Goal: Check status: Check status

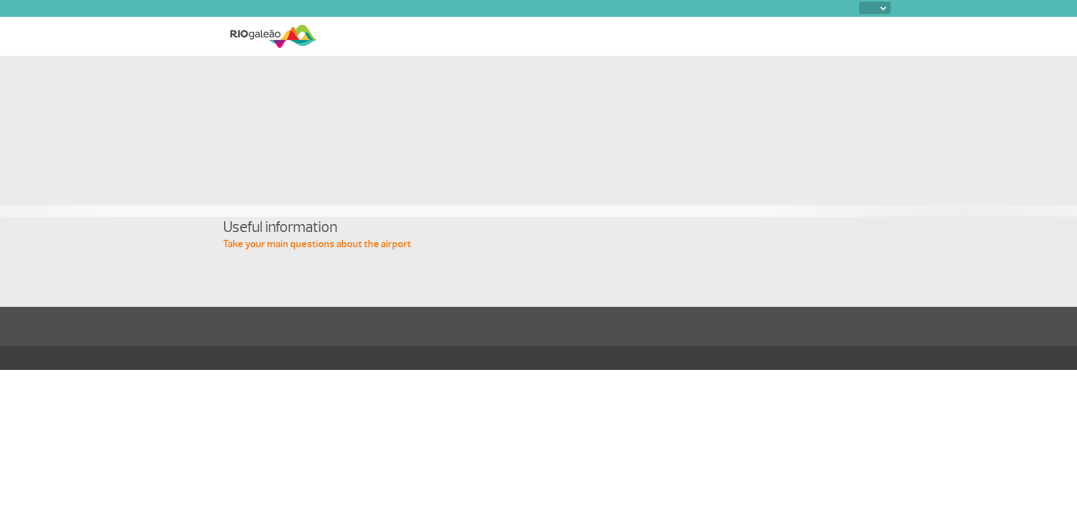
select select
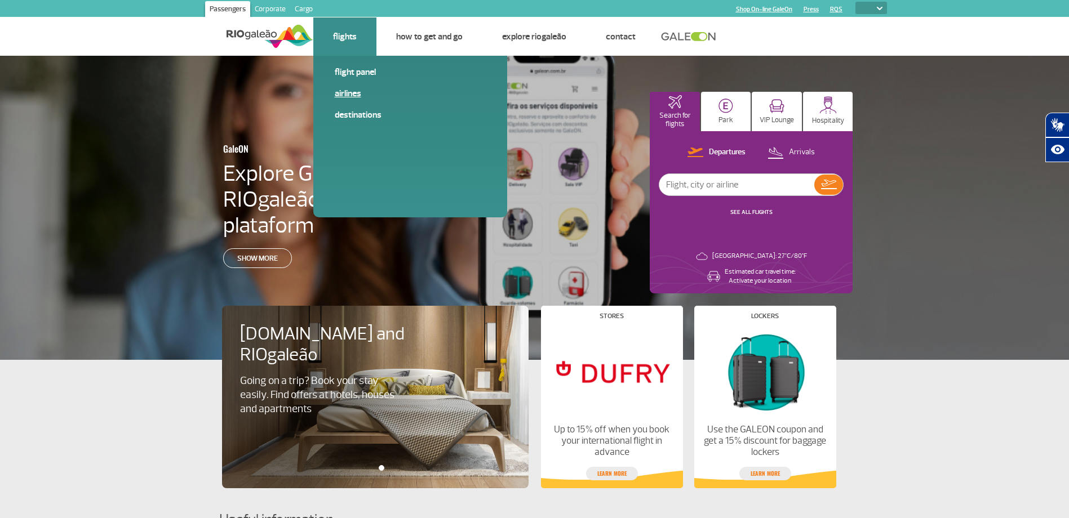
click at [347, 92] on link "Airlines" at bounding box center [410, 93] width 151 height 12
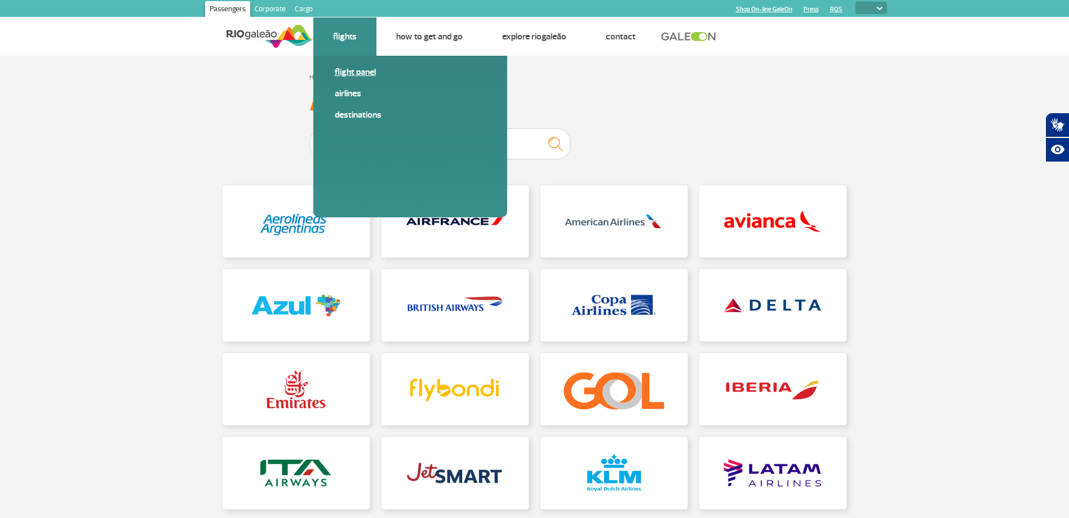
click at [361, 69] on link "Flight panel" at bounding box center [410, 72] width 151 height 12
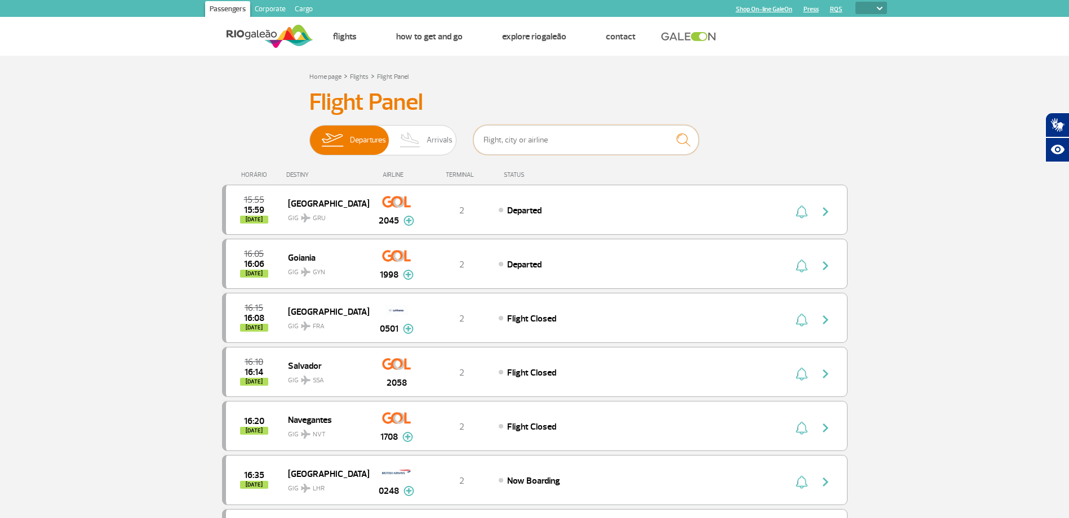
click at [543, 140] on input "text" at bounding box center [585, 140] width 225 height 30
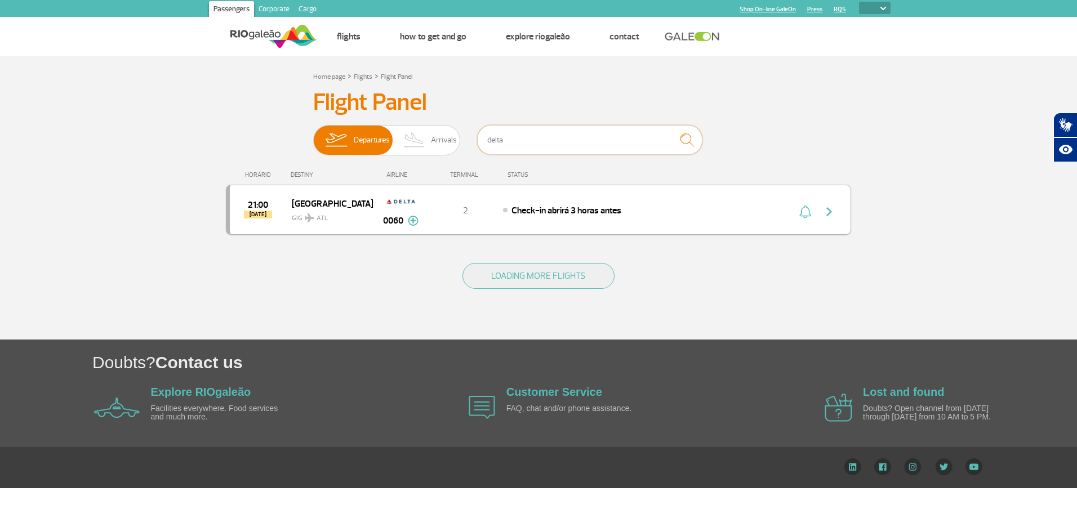
type input "delta"
click at [412, 221] on img at bounding box center [413, 221] width 11 height 10
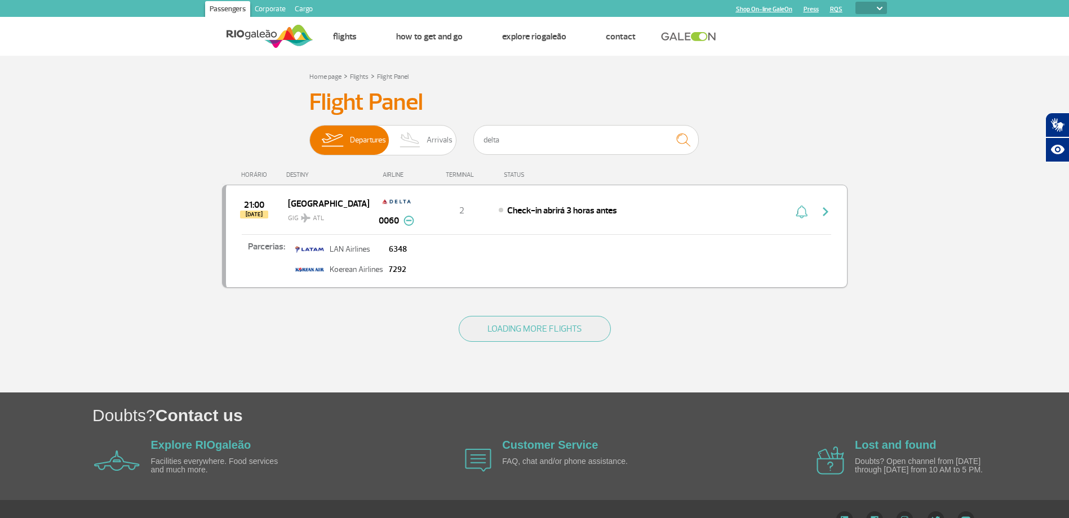
click at [824, 212] on img "button" at bounding box center [826, 212] width 14 height 14
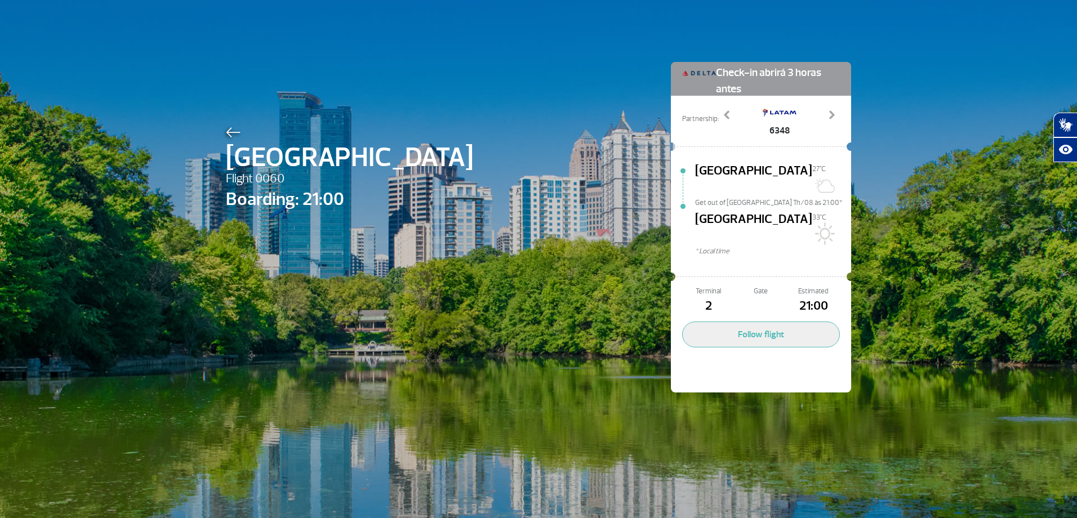
click at [226, 134] on img at bounding box center [233, 132] width 15 height 10
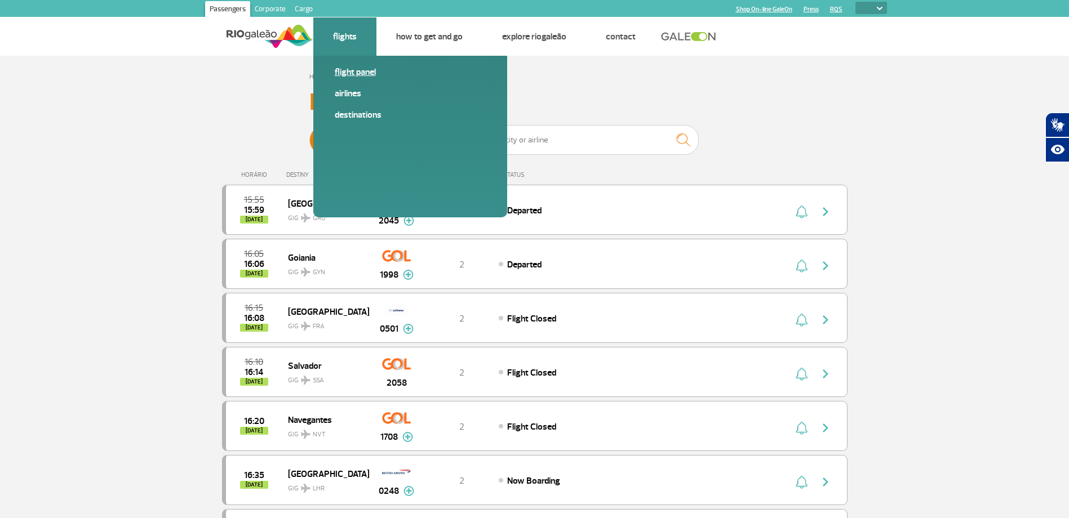
click at [338, 71] on link "Flight panel" at bounding box center [410, 72] width 151 height 12
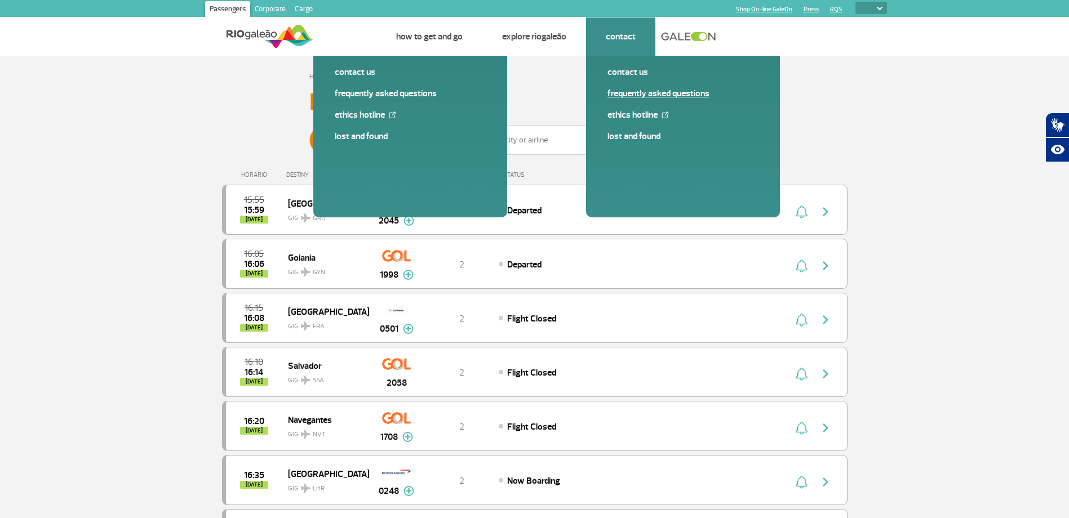
click at [643, 95] on link "Frequently Asked Questions" at bounding box center [682, 93] width 151 height 12
